Goal: Obtain resource: Download file/media

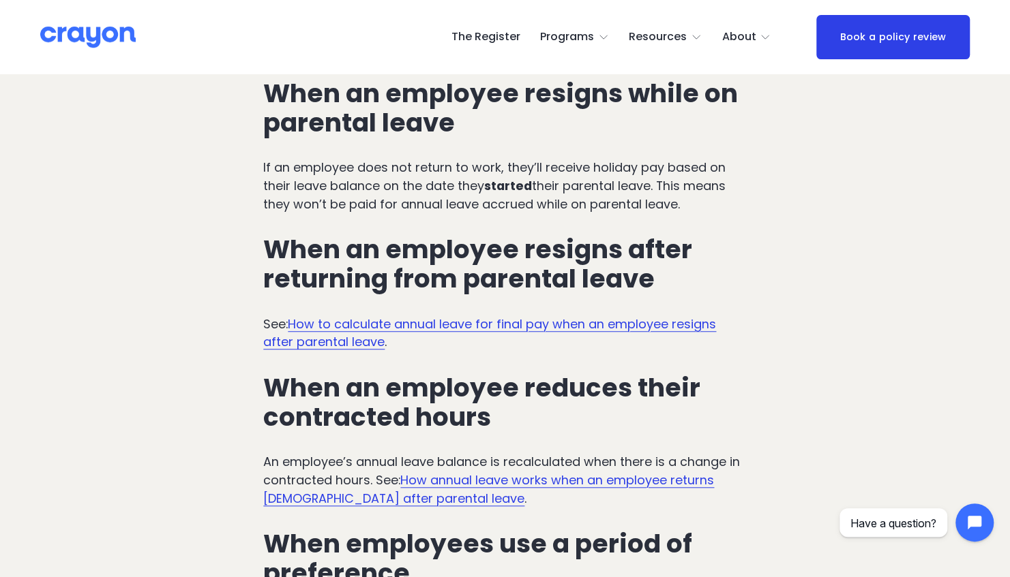
scroll to position [3506, 0]
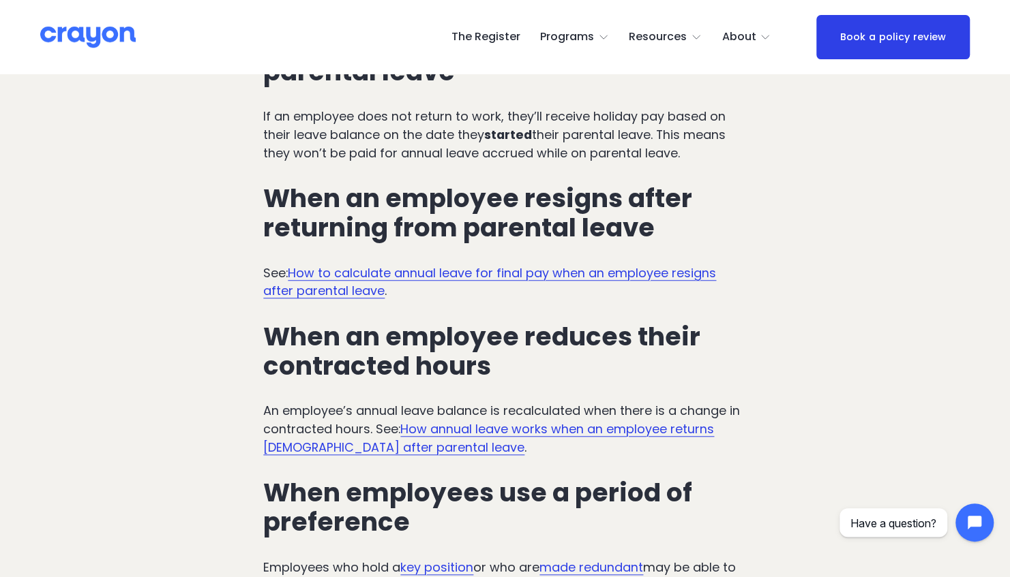
click at [462, 265] on link "How to calculate annual leave for final pay when an employee resigns after pare…" at bounding box center [489, 282] width 453 height 35
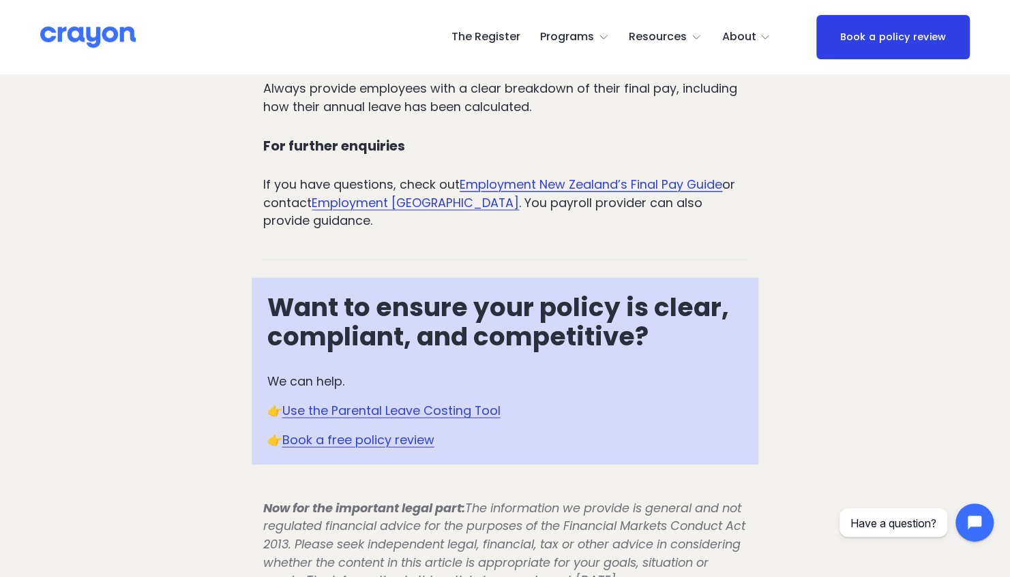
scroll to position [1871, 0]
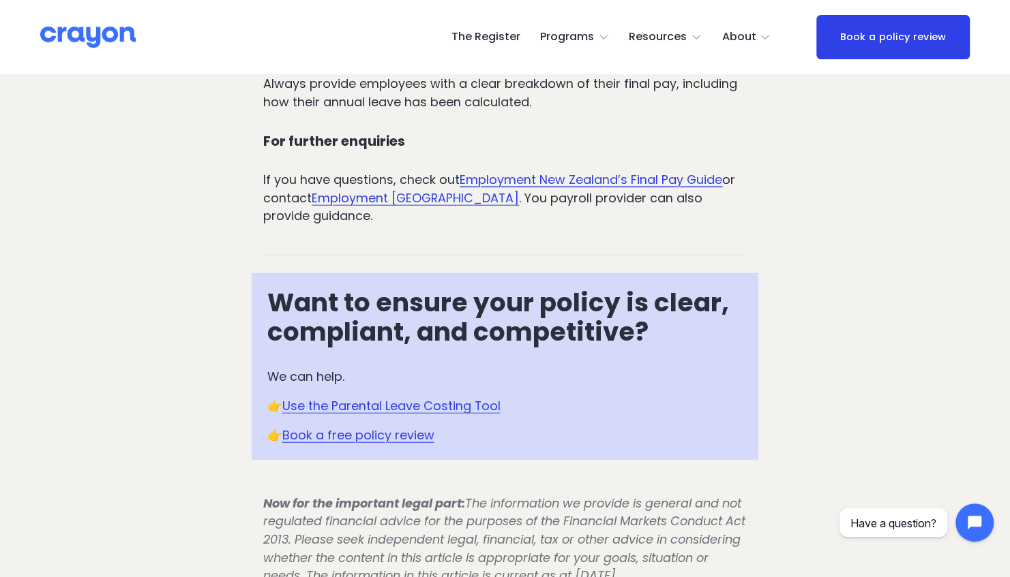
click at [589, 346] on h3 "Want to ensure your policy is clear, compliant, and competitive?" at bounding box center [505, 317] width 476 height 58
click at [427, 415] on link "Use the Parental Leave Costing Tool" at bounding box center [391, 405] width 218 height 17
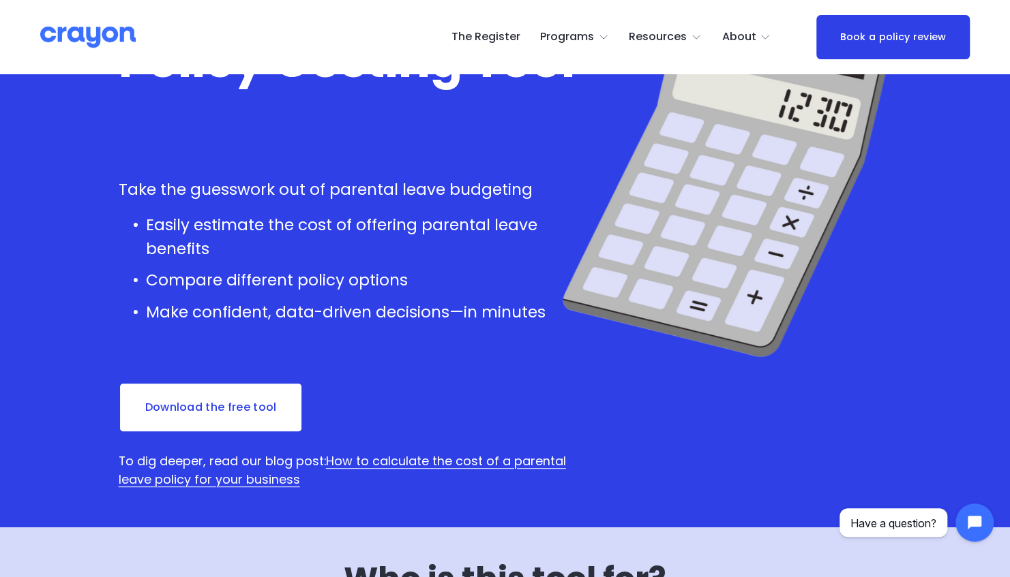
scroll to position [115, 0]
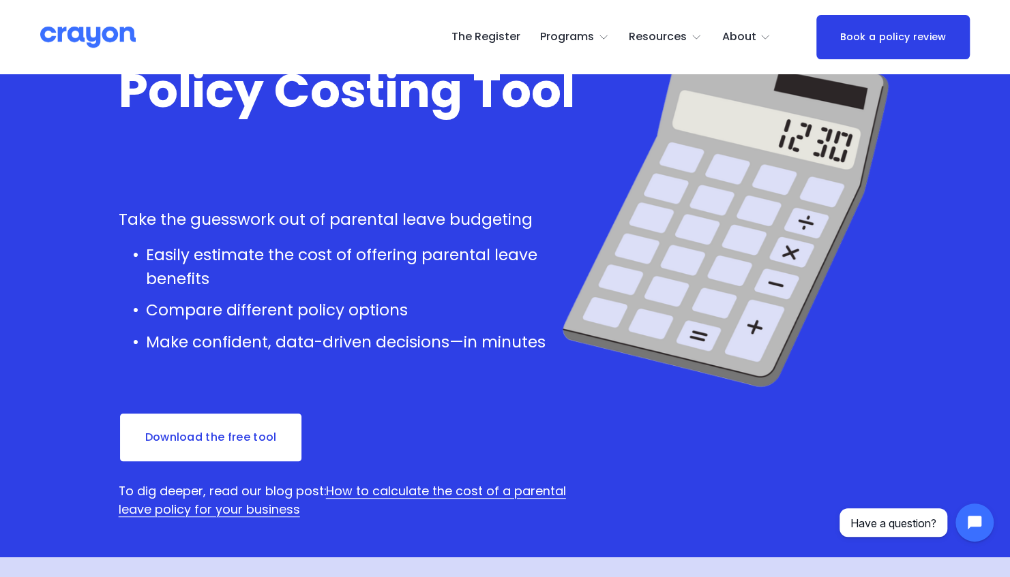
click at [237, 442] on link "Download the free tool" at bounding box center [211, 437] width 185 height 50
